Goal: Information Seeking & Learning: Learn about a topic

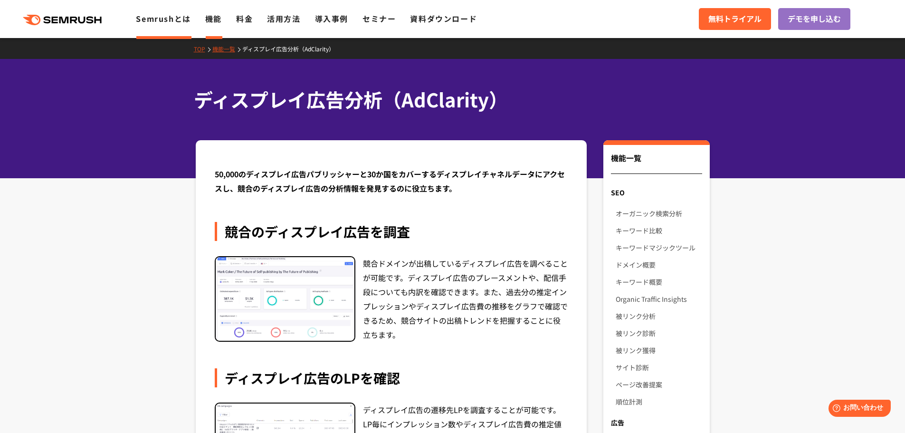
click at [161, 15] on link "Semrushとは" at bounding box center [163, 18] width 55 height 11
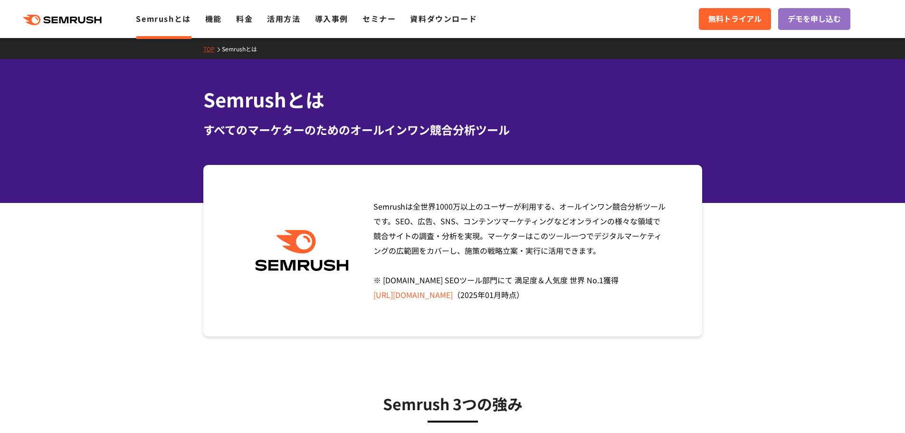
drag, startPoint x: 338, startPoint y: 162, endPoint x: 342, endPoint y: 165, distance: 5.4
